Goal: Check status: Check status

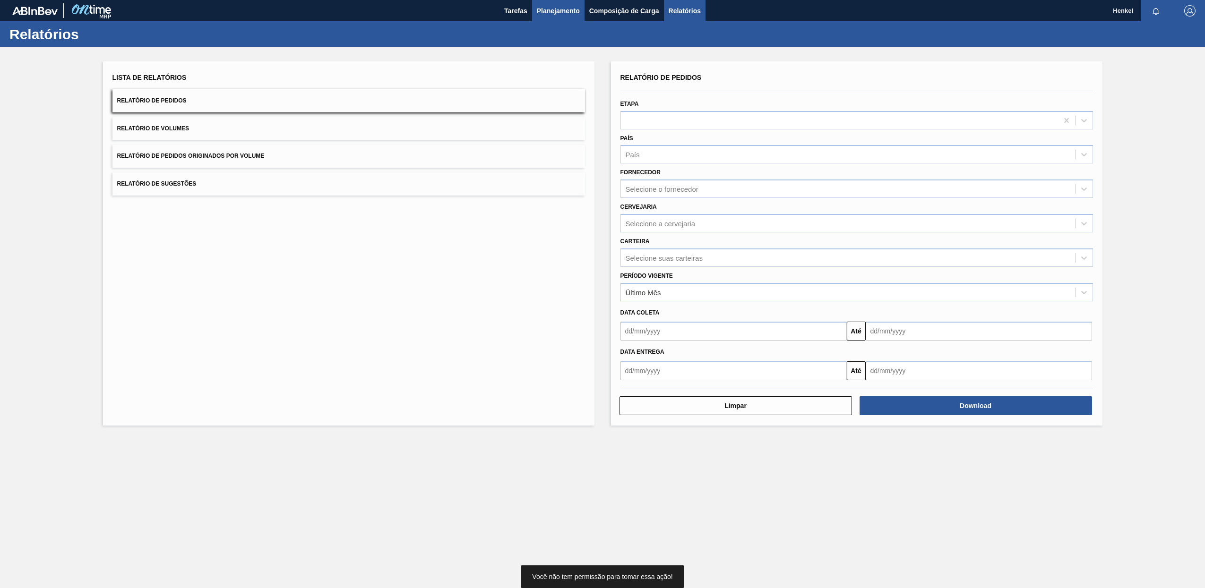
click at [559, 11] on span "Planejamento" at bounding box center [558, 10] width 43 height 11
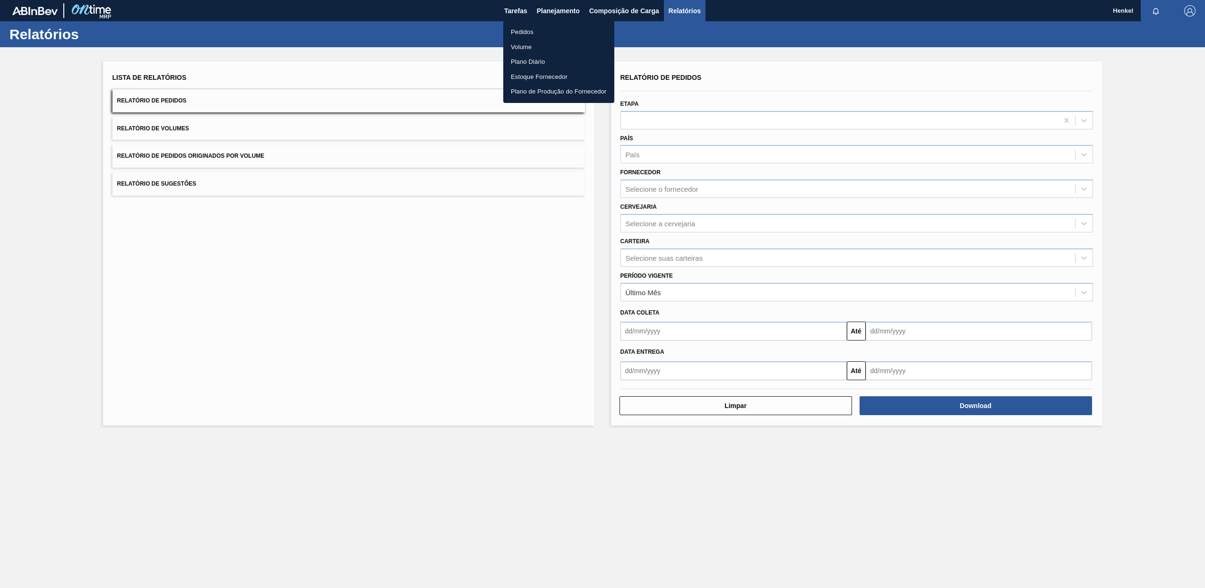
click at [514, 28] on li "Pedidos" at bounding box center [558, 32] width 111 height 15
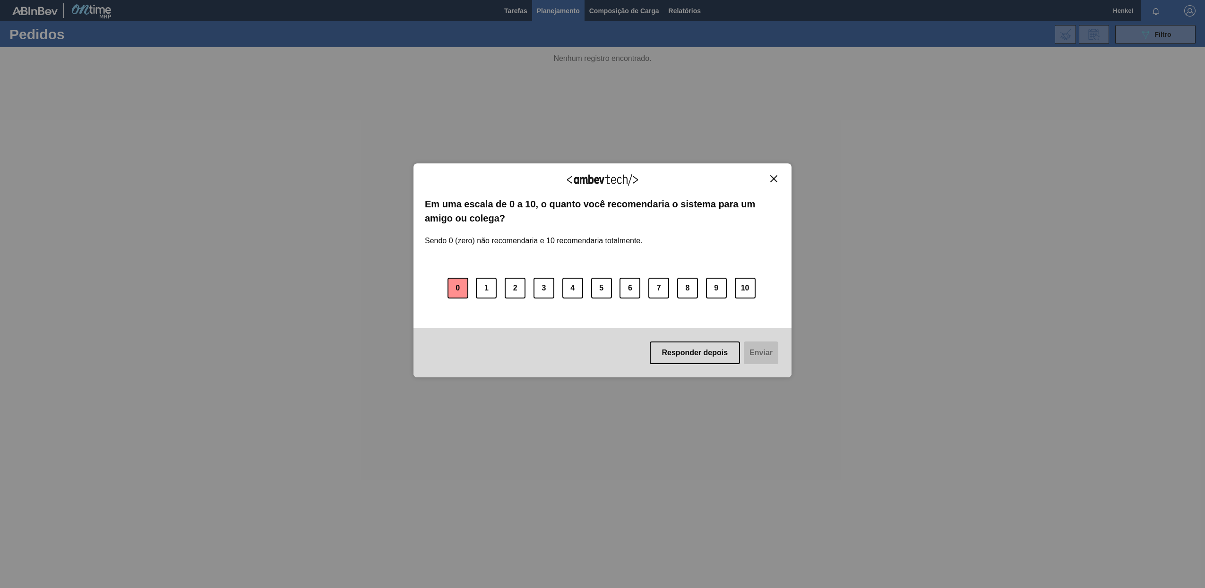
click at [460, 282] on button "0" at bounding box center [457, 288] width 21 height 21
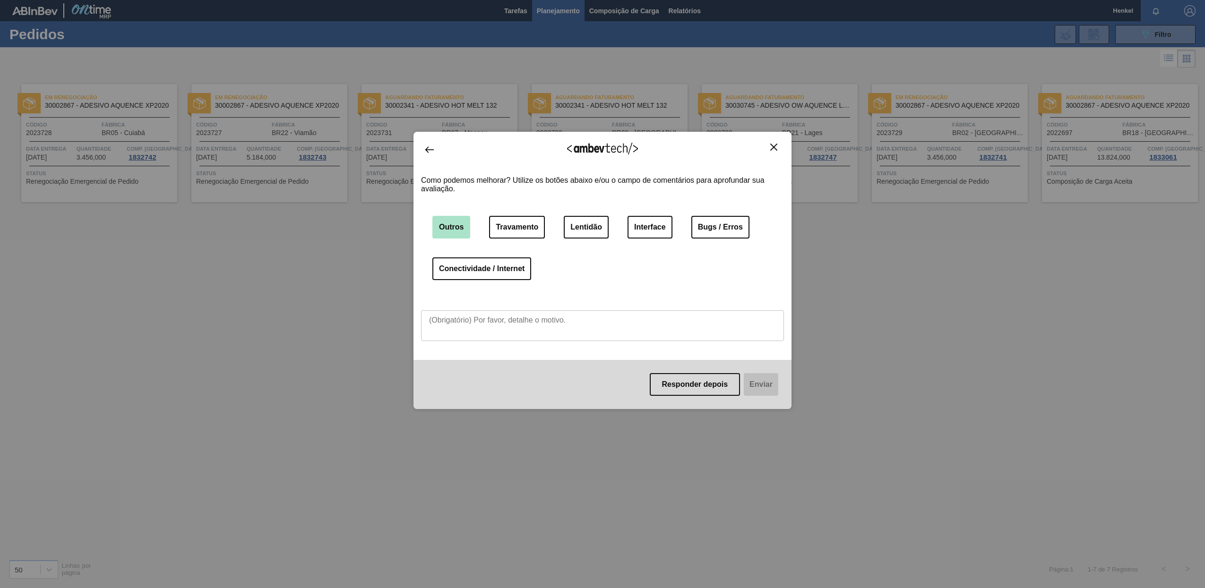
click at [455, 224] on button "Outros" at bounding box center [451, 227] width 38 height 23
click at [465, 316] on textarea at bounding box center [602, 325] width 363 height 31
type textarea "Portal muito trabalhoso, nada dinâmico"
click at [760, 385] on button "Enviar" at bounding box center [760, 384] width 36 height 23
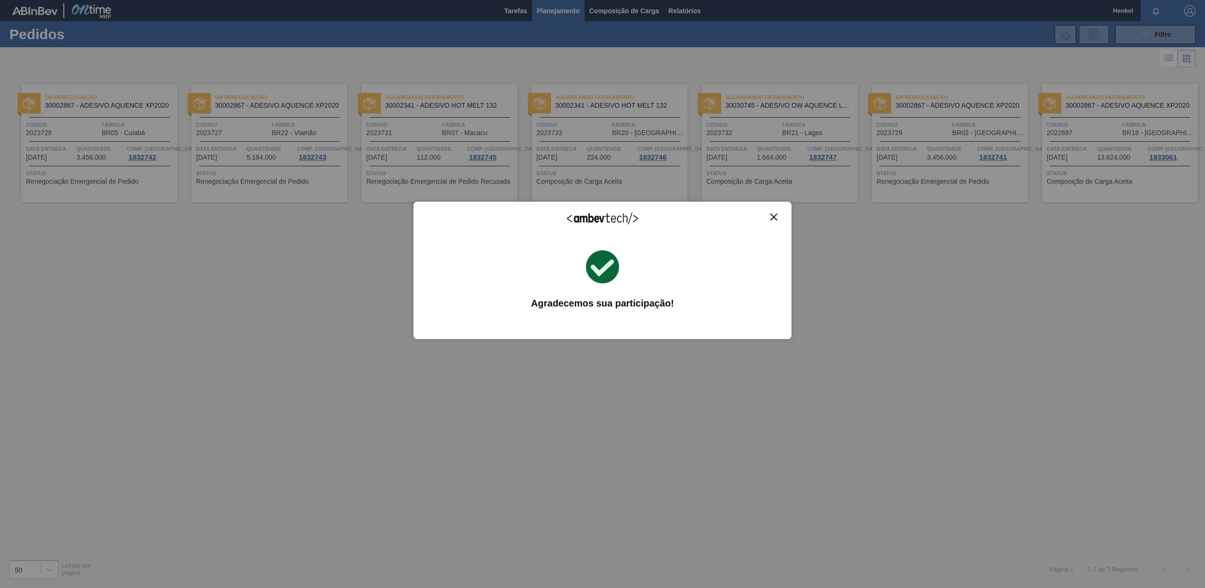
click at [772, 214] on img "Close" at bounding box center [773, 217] width 7 height 7
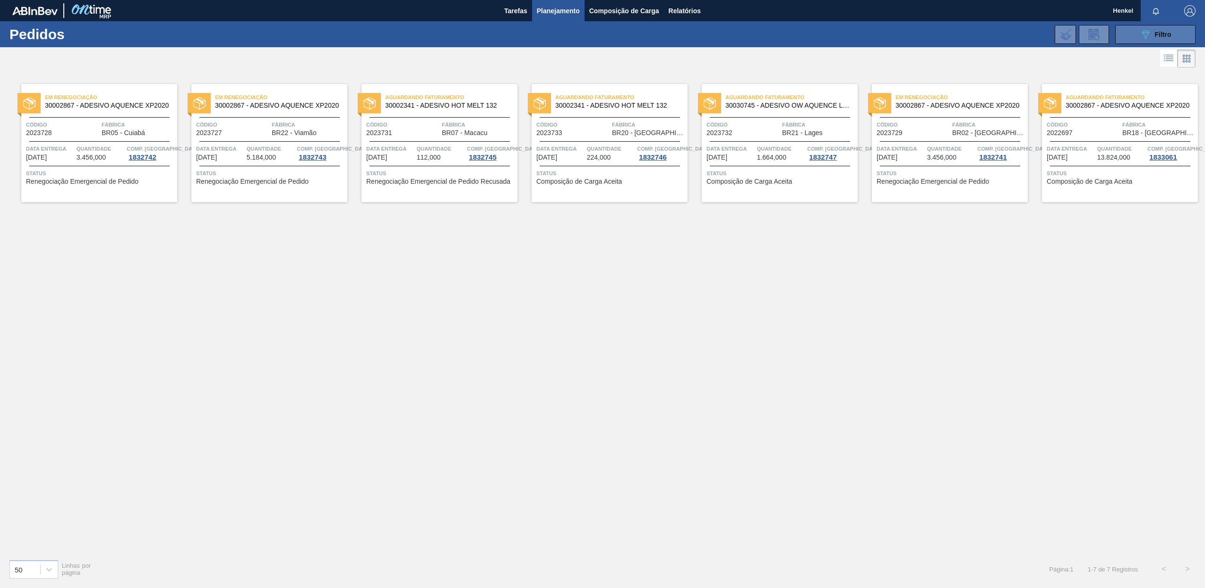
click at [1154, 31] on div "089F7B8B-B2A5-4AFE-B5C0-19BA573D28AC Filtro" at bounding box center [1155, 34] width 32 height 11
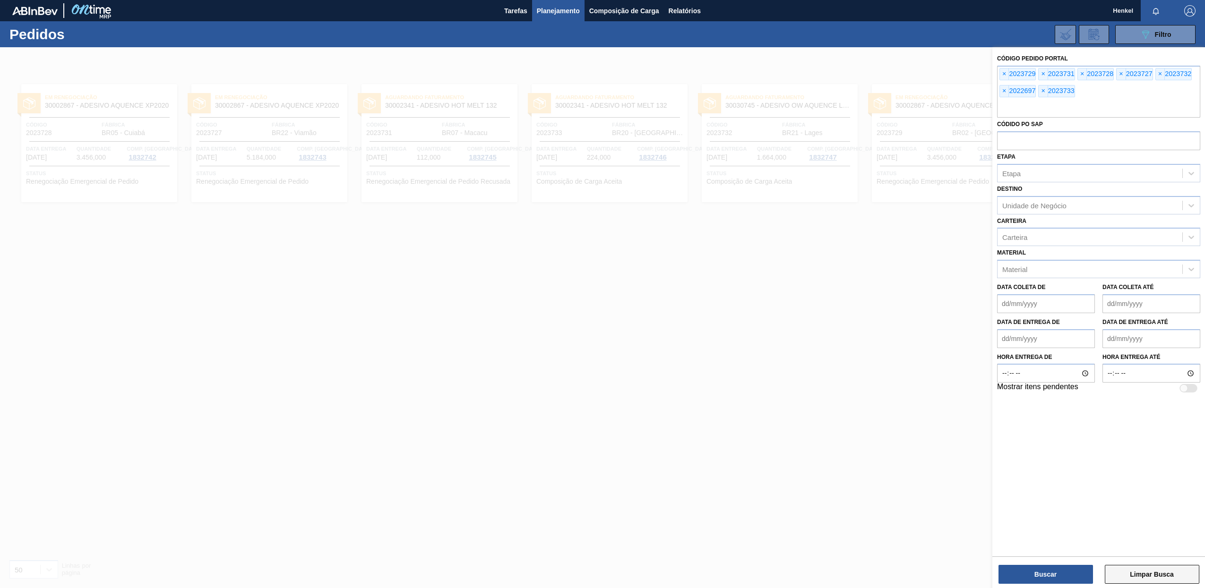
click at [1142, 575] on button "Limpar Busca" at bounding box center [1151, 574] width 94 height 19
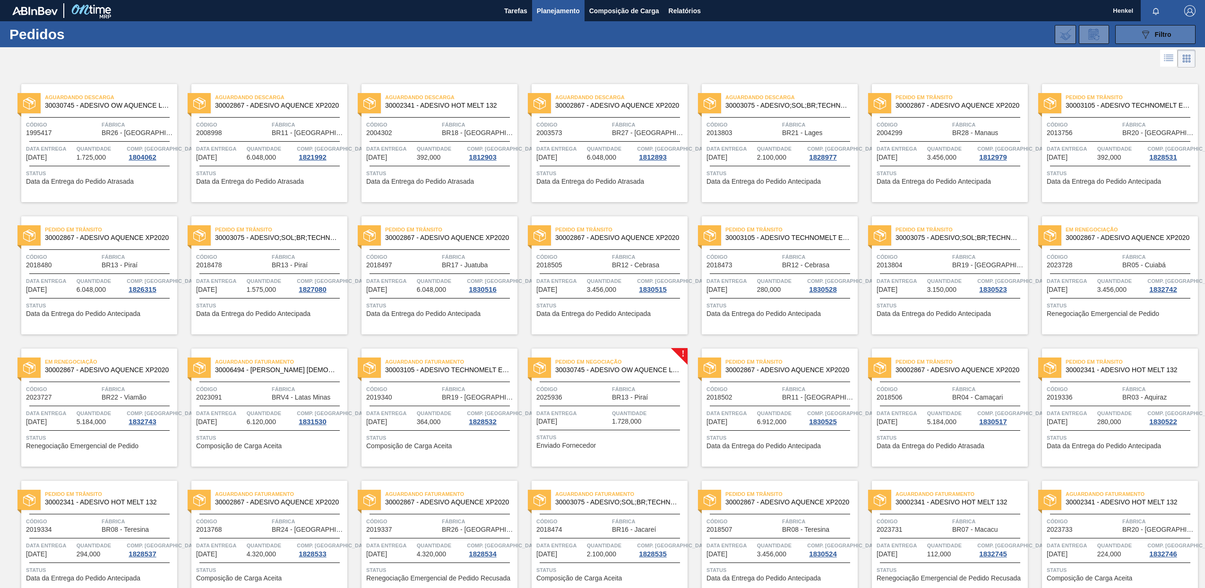
click at [1152, 34] on div "089F7B8B-B2A5-4AFE-B5C0-19BA573D28AC Filtro" at bounding box center [1155, 34] width 32 height 11
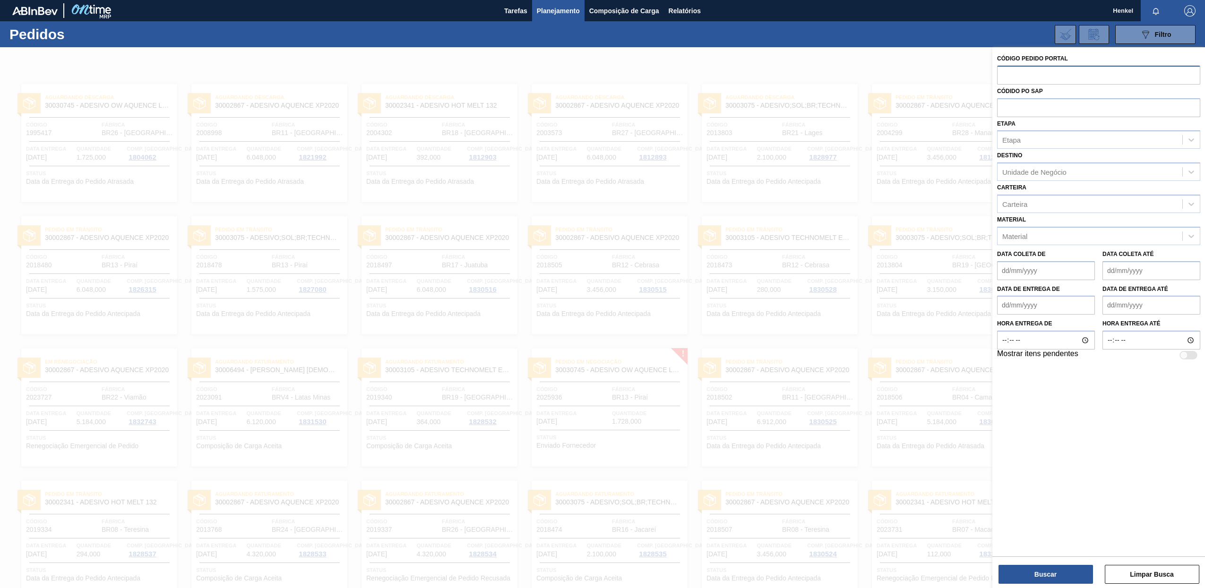
click at [1010, 72] on input "text" at bounding box center [1098, 75] width 203 height 18
paste input "2022697"
type input "2022697"
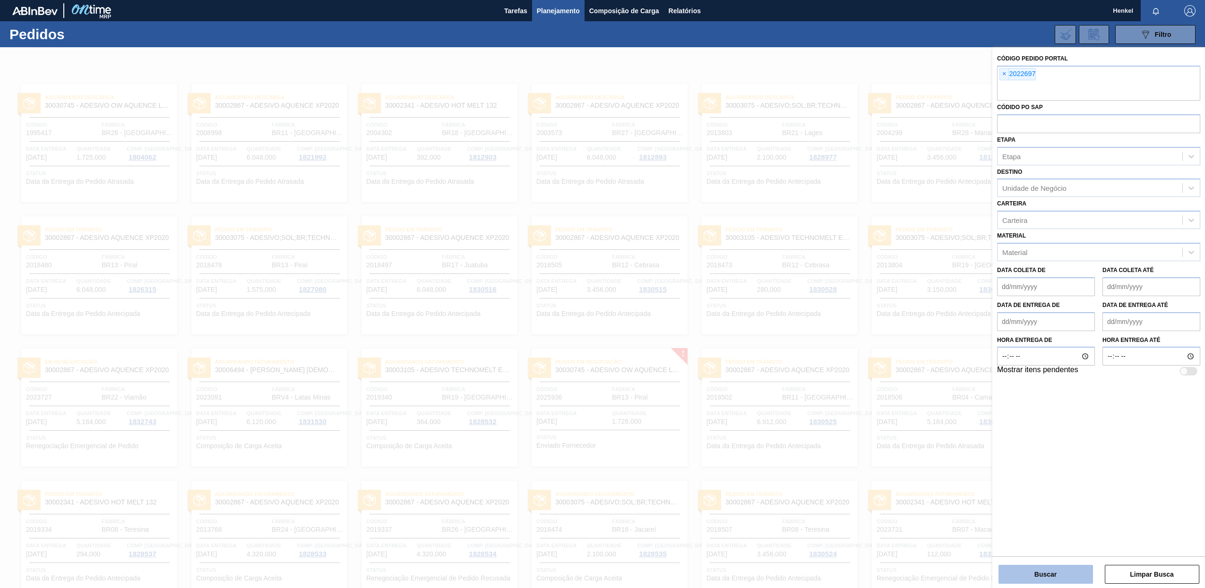
click at [1042, 568] on button "Buscar" at bounding box center [1045, 574] width 94 height 19
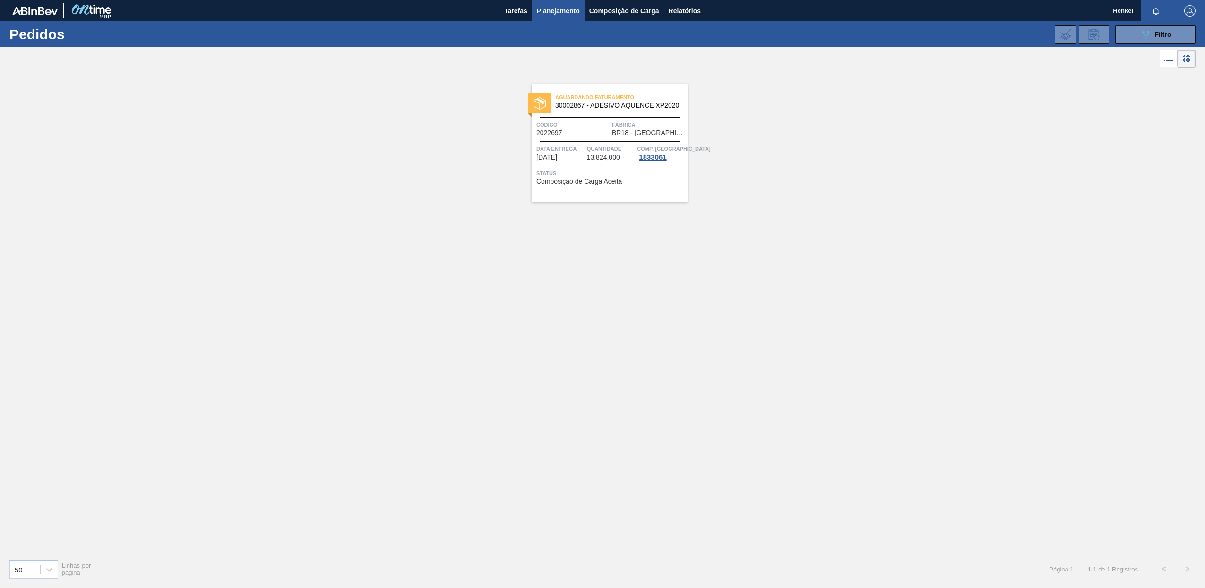
click at [617, 165] on div "Aguardando Faturamento 30002867 - ADESIVO AQUENCE XP2020 Código 2022697 Fábrica…" at bounding box center [609, 143] width 156 height 118
